Goal: Task Accomplishment & Management: Complete application form

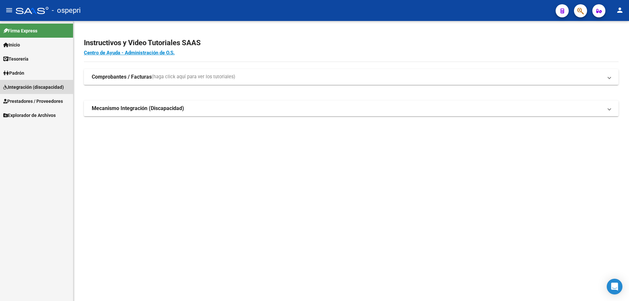
click at [23, 87] on span "Integración (discapacidad)" at bounding box center [33, 87] width 61 height 7
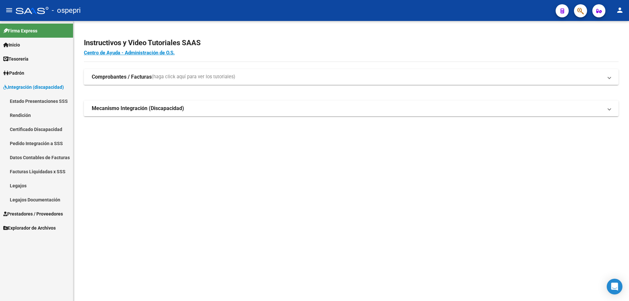
click at [42, 128] on link "Certificado Discapacidad" at bounding box center [36, 129] width 73 height 14
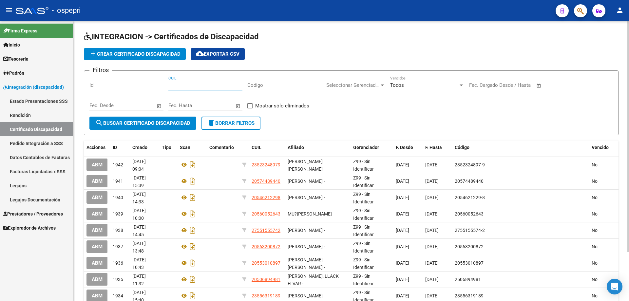
click at [178, 86] on input "CUIL" at bounding box center [205, 85] width 74 height 6
type input "20-53563051-9"
click at [138, 121] on span "search Buscar Certificado Discapacidad" at bounding box center [142, 123] width 95 height 6
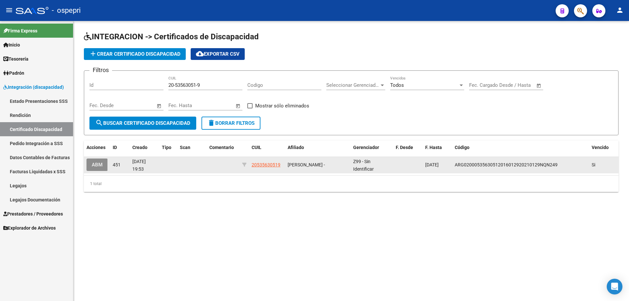
click at [101, 167] on span "ABM" at bounding box center [97, 165] width 11 height 6
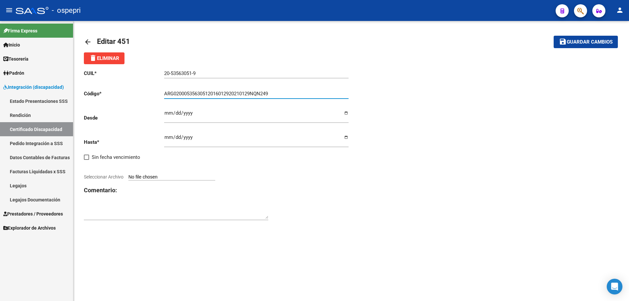
click at [275, 91] on input "ARG02000535630512016012920210129NQN249" at bounding box center [256, 94] width 184 height 6
click at [113, 58] on span "delete Eliminar" at bounding box center [104, 58] width 30 height 6
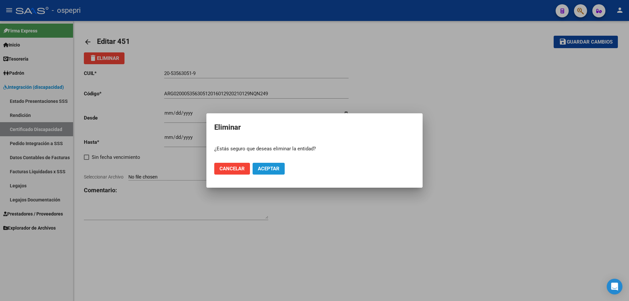
click at [268, 167] on span "Aceptar" at bounding box center [269, 169] width 22 height 6
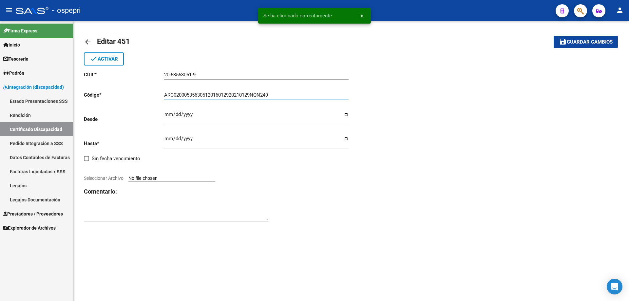
click at [281, 95] on input "ARG02000535630512016012920210129NQN249" at bounding box center [256, 95] width 184 height 6
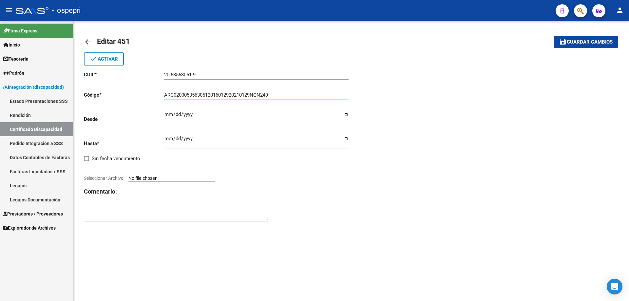
click at [279, 94] on input "ARG02000535630512016012920210129NQN249" at bounding box center [256, 95] width 184 height 6
drag, startPoint x: 279, startPoint y: 94, endPoint x: 160, endPoint y: 93, distance: 118.9
click at [160, 93] on app-form-text-field "Código * ARG02000535630512016012920210129NQN249 Ingresar el Codigo" at bounding box center [216, 95] width 265 height 6
type input "20535630519"
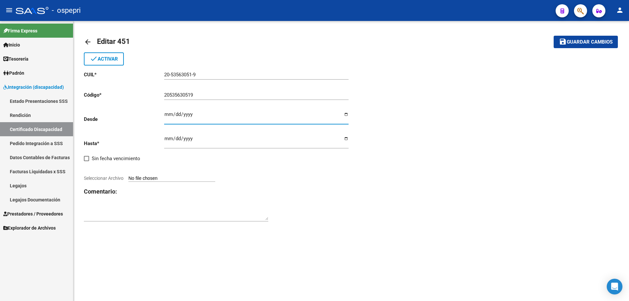
click at [166, 115] on input "Ingresar fec. Desde" at bounding box center [256, 117] width 184 height 10
type input "[DATE]"
click at [167, 141] on input "[DATE]" at bounding box center [256, 141] width 184 height 10
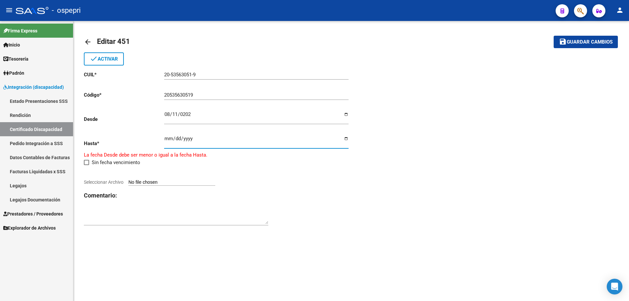
type input "[DATE]"
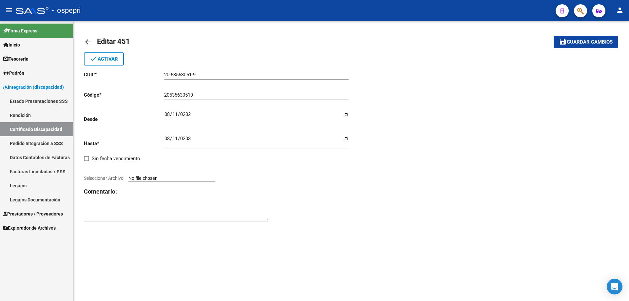
type input "C:\fakepath\CUD [PERSON_NAME].jpg"
click at [447, 229] on div "arrow_back Editar 451 save Guardar cambios done Activar CUIL * 20-53563051-9 In…" at bounding box center [351, 128] width 556 height 215
click at [591, 41] on span "Guardar cambios" at bounding box center [590, 42] width 46 height 6
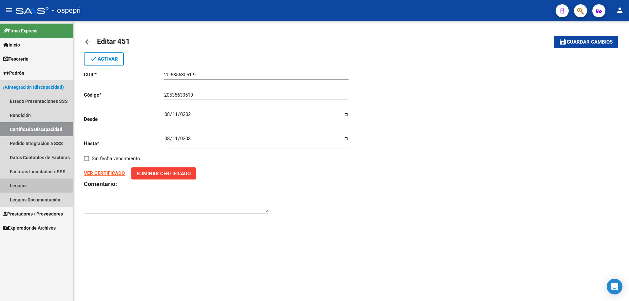
click at [22, 184] on link "Legajos" at bounding box center [36, 186] width 73 height 14
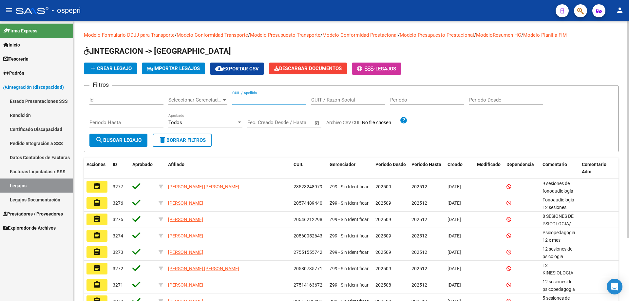
click at [238, 97] on input "CUIL / Apellido" at bounding box center [269, 100] width 74 height 6
type input "20535630519"
click at [123, 140] on span "search Buscar Legajo" at bounding box center [118, 140] width 46 height 6
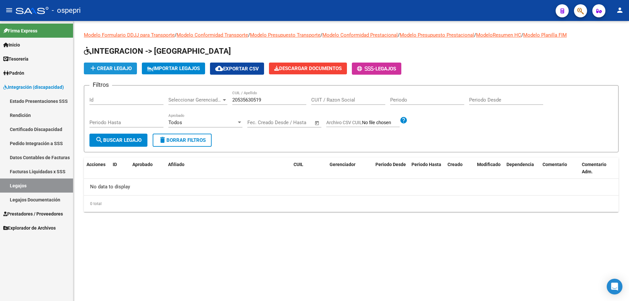
click at [115, 65] on button "add Crear Legajo" at bounding box center [110, 69] width 53 height 12
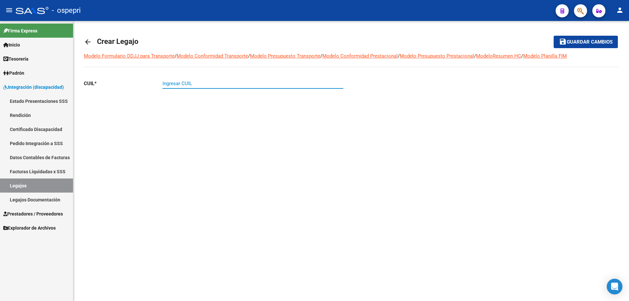
click at [169, 82] on input "Ingresar CUIL" at bounding box center [252, 84] width 181 height 6
type input "20-53563051-9"
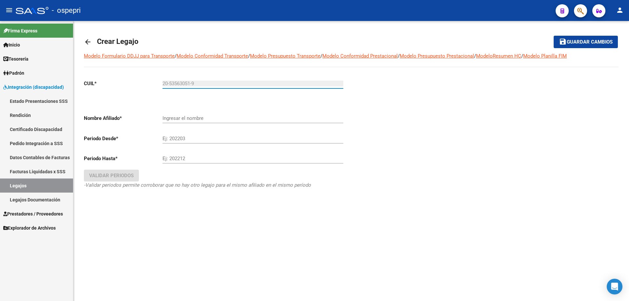
type input "[PERSON_NAME]"
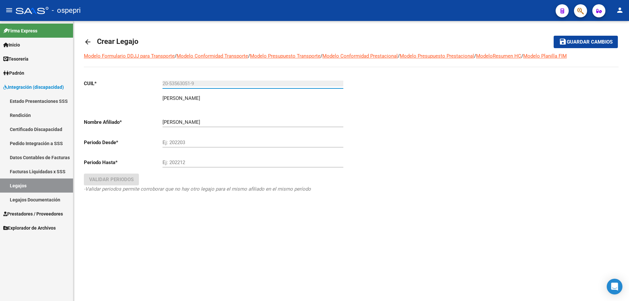
type input "20-53563051-9"
click at [177, 143] on input "Ej: 202203" at bounding box center [252, 143] width 181 height 6
type input "202509"
click at [177, 159] on div "Ej: 202212" at bounding box center [252, 160] width 181 height 14
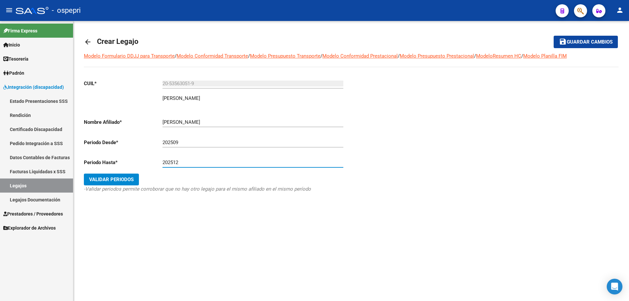
type input "202512"
click at [125, 178] on span "Validar Periodos" at bounding box center [111, 180] width 45 height 6
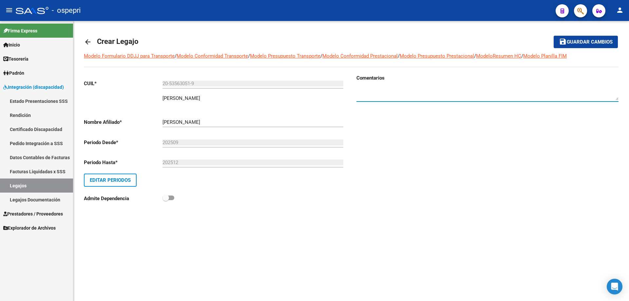
click at [369, 88] on textarea at bounding box center [487, 93] width 262 height 13
click at [465, 90] on textarea at bounding box center [487, 93] width 262 height 13
click at [481, 89] on textarea at bounding box center [487, 93] width 262 height 13
type textarea "Psicopedagogia 08 x mes septiembre / [DATE] [GEOGRAPHIC_DATA]. [PERSON_NAME]"
click at [597, 42] on span "Guardar cambios" at bounding box center [590, 42] width 46 height 6
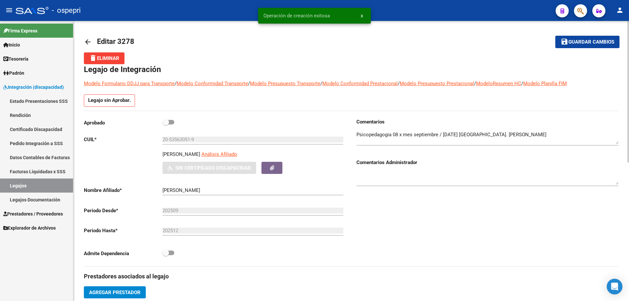
click at [170, 121] on span at bounding box center [168, 122] width 12 height 5
click at [166, 124] on input "checkbox" at bounding box center [165, 124] width 0 height 0
checkbox input "true"
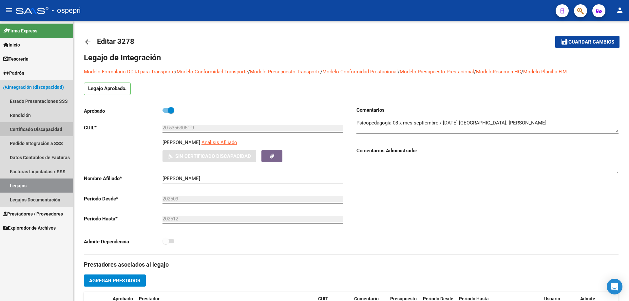
click at [39, 128] on link "Certificado Discapacidad" at bounding box center [36, 129] width 73 height 14
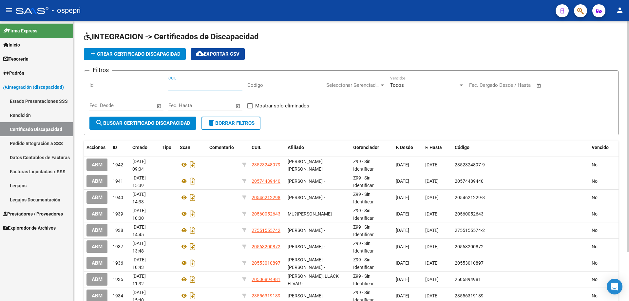
click at [181, 84] on input "CUIL" at bounding box center [205, 85] width 74 height 6
type input "20-53563051-9"
click at [155, 123] on span "search Buscar Certificado Discapacidad" at bounding box center [142, 123] width 95 height 6
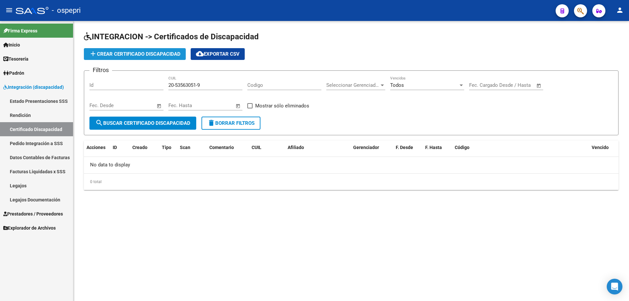
click at [129, 52] on span "add Crear Certificado Discapacidad" at bounding box center [134, 54] width 91 height 6
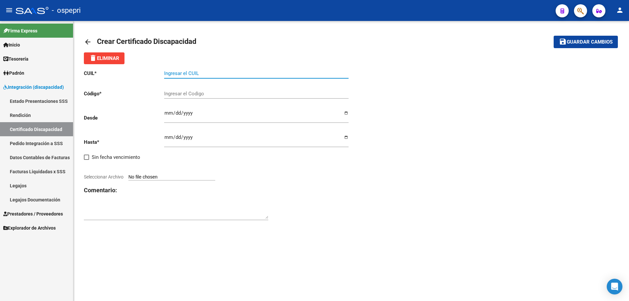
click at [171, 72] on input "Ingresar el CUIL" at bounding box center [256, 73] width 184 height 6
type input "20-53563051-9"
click at [173, 91] on div "Ingresar el Codigo" at bounding box center [256, 92] width 184 height 14
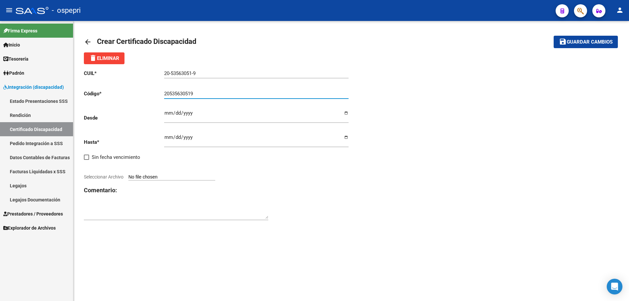
type input "20535630519"
click at [167, 113] on input "Ingresar fec. Desde" at bounding box center [256, 115] width 184 height 10
type input "[DATE]"
click at [167, 135] on input "Ingresar fec. Hasta" at bounding box center [256, 140] width 184 height 10
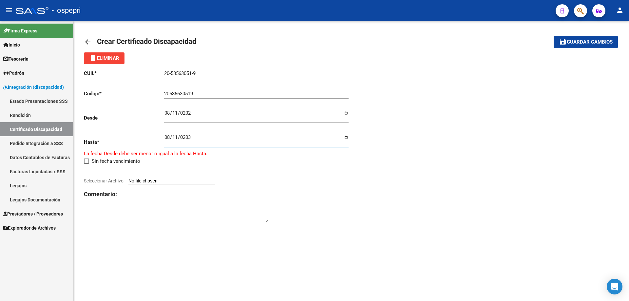
type input "[DATE]"
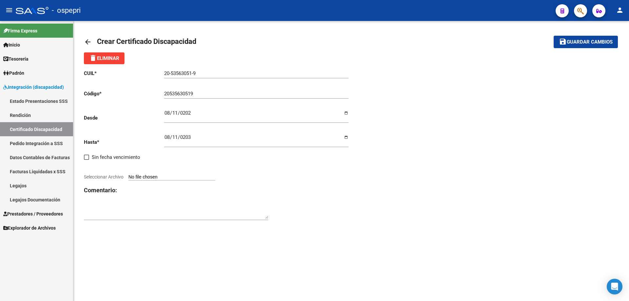
type input "C:\fakepath\CUD [PERSON_NAME].jpg"
click at [97, 172] on strong "VER CERTIFICADO" at bounding box center [104, 172] width 41 height 6
click at [583, 43] on span "Guardar cambios" at bounding box center [590, 42] width 46 height 6
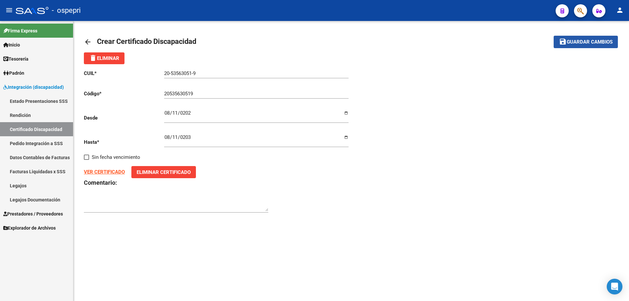
click at [593, 43] on span "Guardar cambios" at bounding box center [590, 42] width 46 height 6
click at [170, 93] on input "20535630519" at bounding box center [256, 94] width 184 height 6
click at [200, 93] on input "20535630519" at bounding box center [256, 94] width 184 height 6
click at [24, 184] on link "Legajos" at bounding box center [36, 186] width 73 height 14
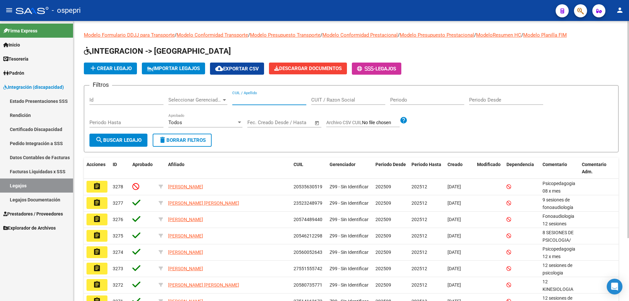
drag, startPoint x: 237, startPoint y: 98, endPoint x: 236, endPoint y: 102, distance: 4.1
click at [236, 101] on input "CUIL / Apellido" at bounding box center [269, 100] width 74 height 6
type input "20535630519"
click at [123, 135] on button "search Buscar Legajo" at bounding box center [118, 140] width 58 height 13
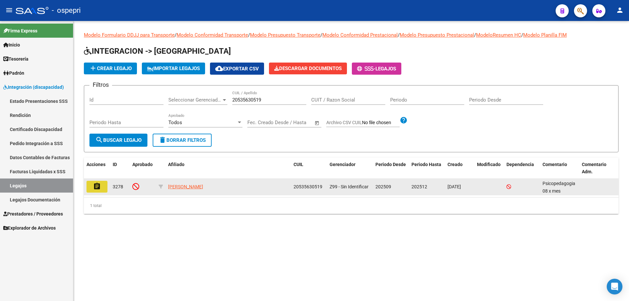
click at [107, 188] on button "assignment" at bounding box center [96, 187] width 21 height 12
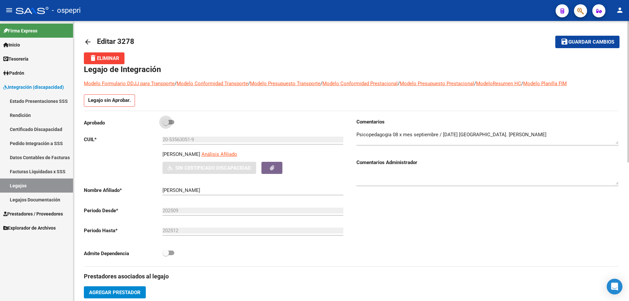
click at [168, 121] on span at bounding box center [165, 122] width 7 height 7
click at [166, 124] on input "checkbox" at bounding box center [165, 124] width 0 height 0
checkbox input "true"
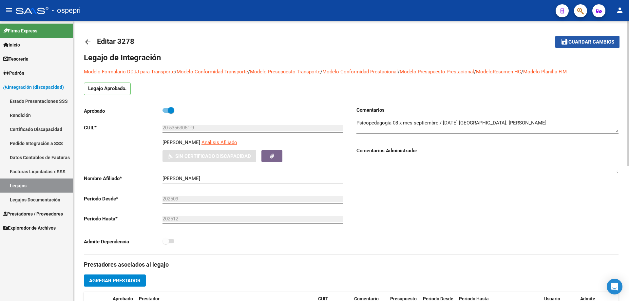
click at [592, 40] on span "Guardar cambios" at bounding box center [591, 42] width 46 height 6
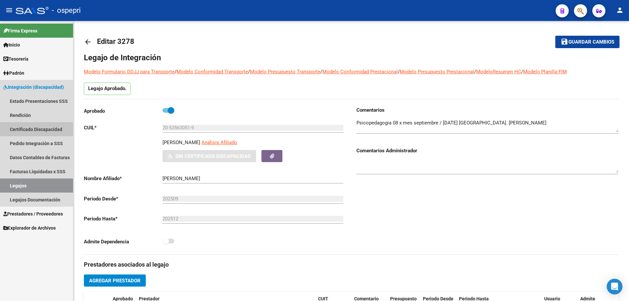
click at [34, 128] on link "Certificado Discapacidad" at bounding box center [36, 129] width 73 height 14
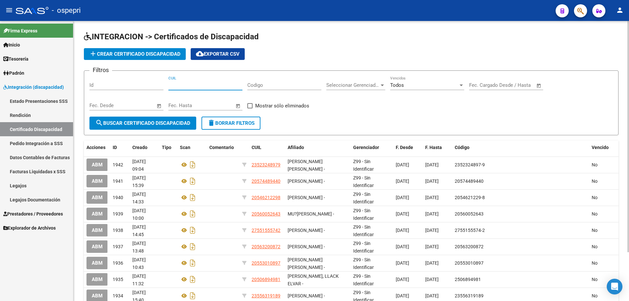
click at [178, 85] on input "CUIL" at bounding box center [205, 85] width 74 height 6
type input "20-53563051-9"
click at [151, 123] on span "search Buscar Certificado Discapacidad" at bounding box center [142, 123] width 95 height 6
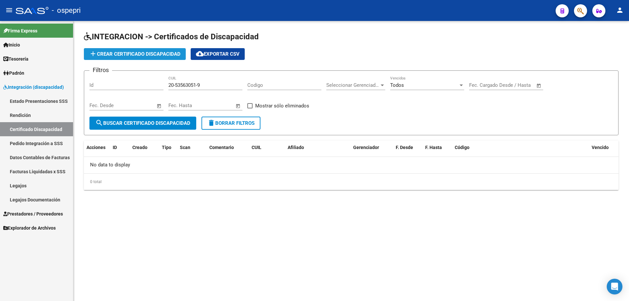
click at [140, 51] on span "add Crear Certificado Discapacidad" at bounding box center [134, 54] width 91 height 6
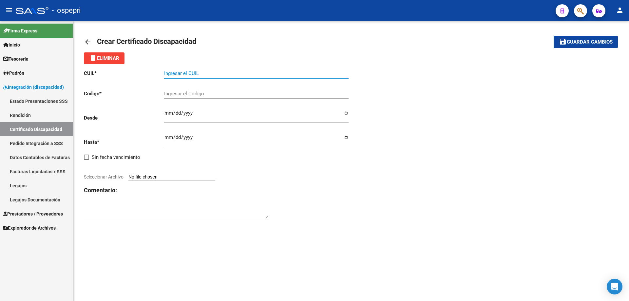
click at [175, 73] on input "Ingresar el CUIL" at bounding box center [256, 73] width 184 height 6
type input "20-53563051-9"
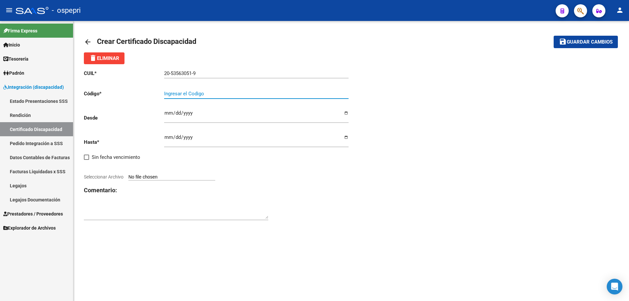
click at [173, 94] on input "Ingresar el Codigo" at bounding box center [256, 94] width 184 height 6
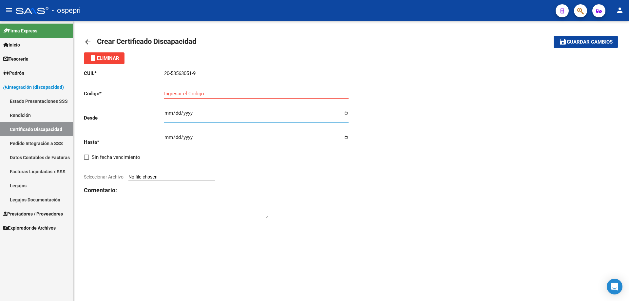
click at [166, 115] on input "Ingresar fec. Desde" at bounding box center [256, 115] width 184 height 10
type input "[DATE]"
click at [168, 137] on input "Ingresar fec. Hasta" at bounding box center [256, 140] width 184 height 10
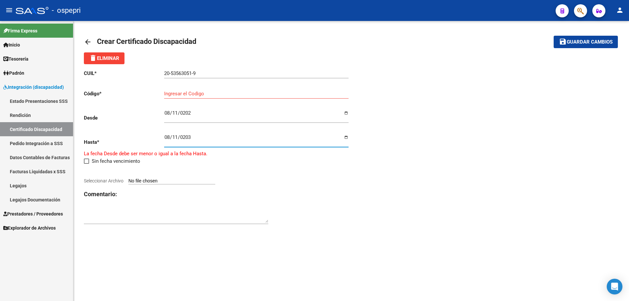
type input "[DATE]"
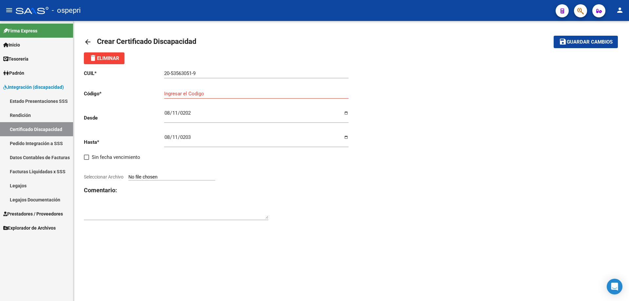
type input "C:\fakepath\CUD [PERSON_NAME].jpg"
click at [98, 172] on strong "VER CERTIFICADO" at bounding box center [104, 172] width 41 height 6
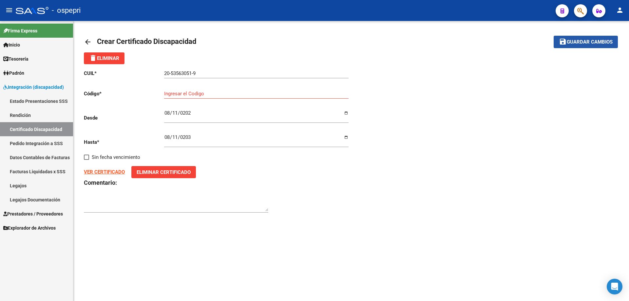
click at [592, 40] on span "Guardar cambios" at bounding box center [590, 42] width 46 height 6
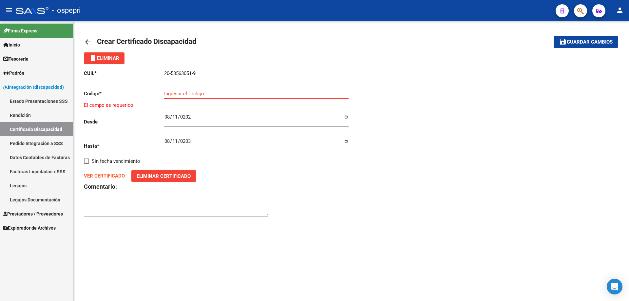
click at [174, 93] on input "Ingresar el Codigo" at bounding box center [256, 94] width 184 height 6
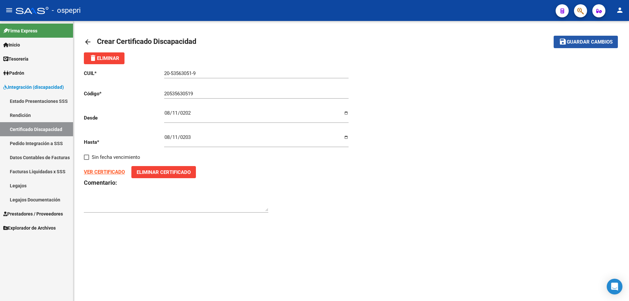
click at [586, 41] on span "Guardar cambios" at bounding box center [590, 42] width 46 height 6
click at [196, 94] on input "20535630519" at bounding box center [256, 94] width 184 height 6
type input "205356305192025"
click at [590, 42] on span "Guardar cambios" at bounding box center [590, 42] width 46 height 6
click at [581, 44] on span "Guardar cambios" at bounding box center [590, 42] width 46 height 6
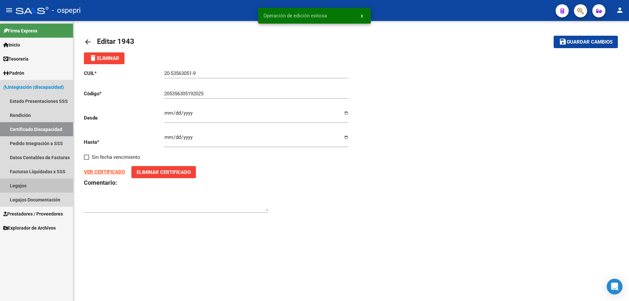
click at [17, 185] on link "Legajos" at bounding box center [36, 186] width 73 height 14
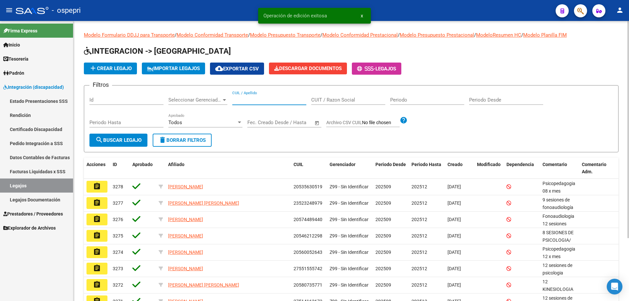
click at [240, 100] on input "CUIL / Apellido" at bounding box center [269, 100] width 74 height 6
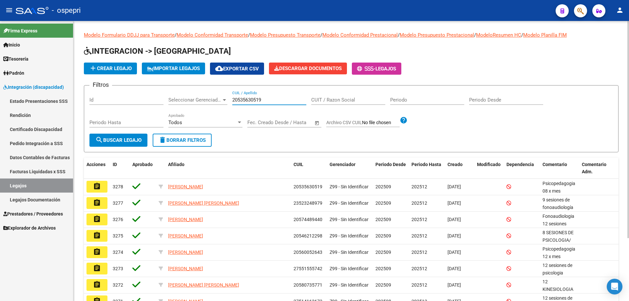
type input "20535630519"
click at [132, 140] on span "search Buscar Legajo" at bounding box center [118, 140] width 46 height 6
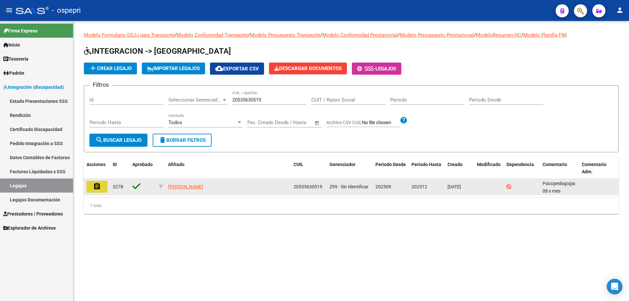
click at [101, 186] on mat-icon "assignment" at bounding box center [97, 186] width 8 height 8
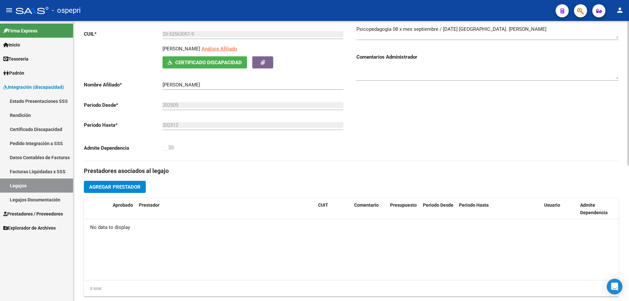
scroll to position [98, 0]
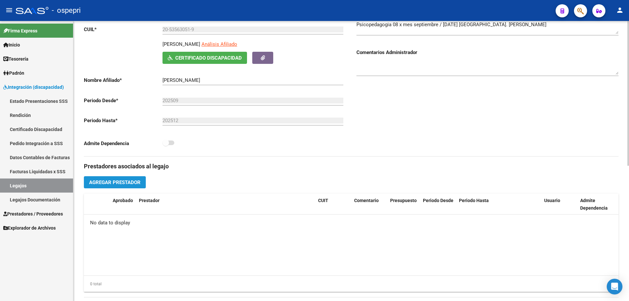
click at [120, 182] on span "Agregar Prestador" at bounding box center [114, 182] width 51 height 6
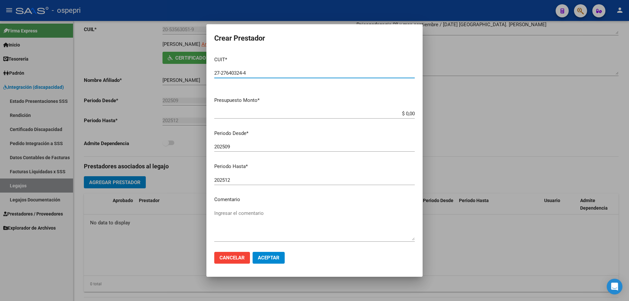
type input "27-27640324-4"
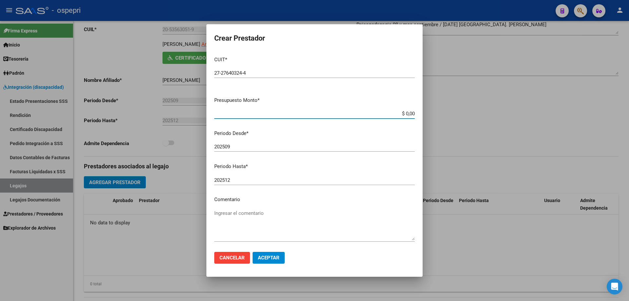
click at [408, 115] on input "$ 0,00" at bounding box center [314, 114] width 200 height 6
drag, startPoint x: 409, startPoint y: 114, endPoint x: 371, endPoint y: 112, distance: 38.7
click at [368, 113] on input "$ 0,00" at bounding box center [314, 114] width 200 height 6
type input "$ 14.844,72"
click at [230, 216] on textarea "Ingresar el comentario" at bounding box center [314, 225] width 200 height 31
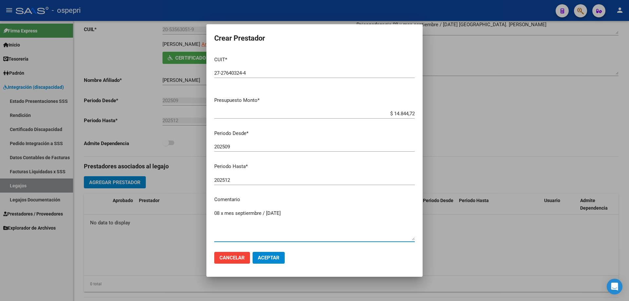
type textarea "08 x mes septiermbre / [DATE]"
click at [268, 256] on span "Aceptar" at bounding box center [269, 258] width 22 height 6
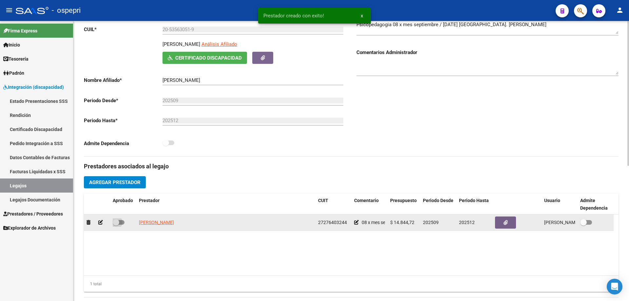
click at [116, 222] on span at bounding box center [116, 222] width 7 height 7
click at [116, 225] on input "checkbox" at bounding box center [116, 225] width 0 height 0
checkbox input "true"
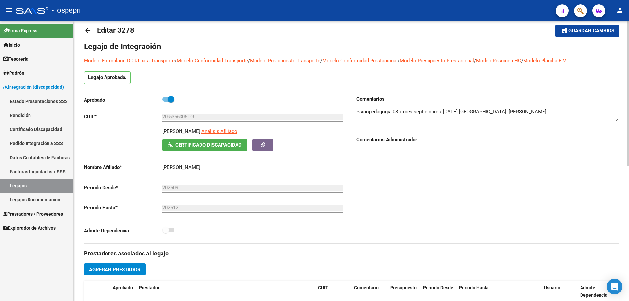
scroll to position [0, 0]
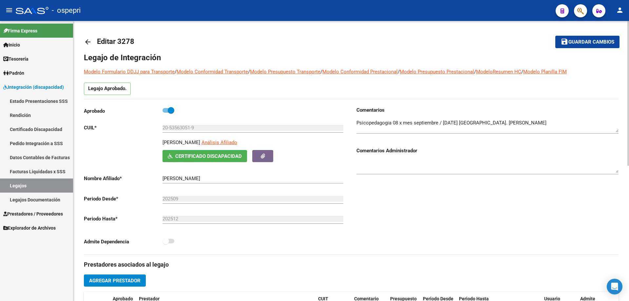
click at [590, 40] on span "Guardar cambios" at bounding box center [591, 42] width 46 height 6
